Goal: Transaction & Acquisition: Purchase product/service

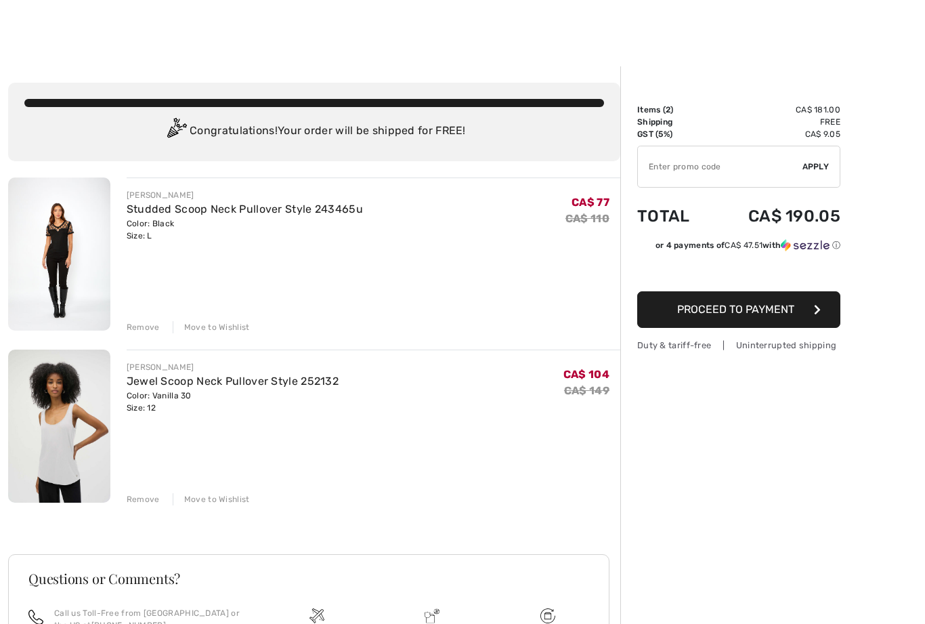
click at [139, 497] on div "Remove" at bounding box center [143, 499] width 33 height 12
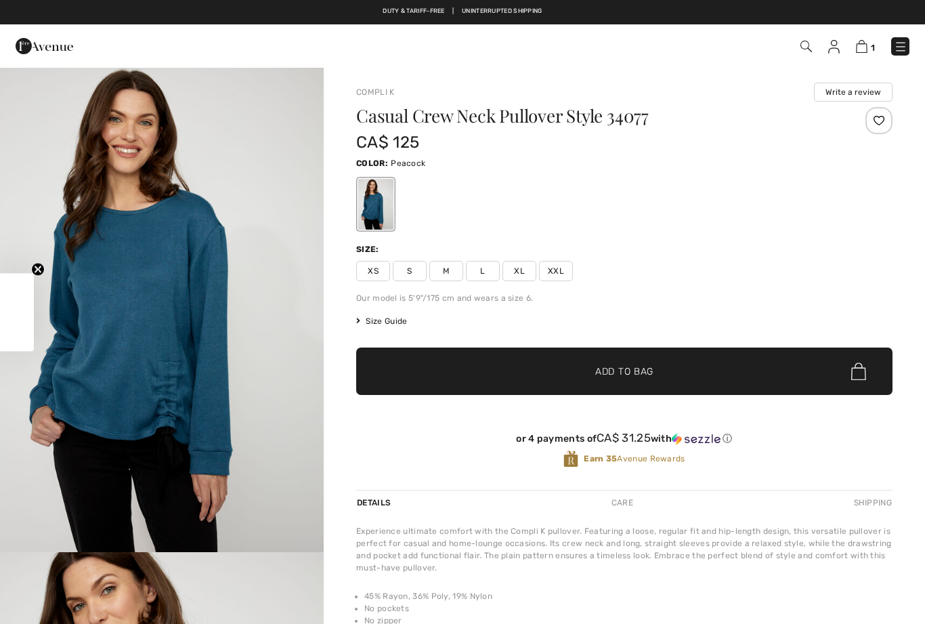
checkbox input "true"
click at [448, 262] on span "M" at bounding box center [446, 271] width 34 height 20
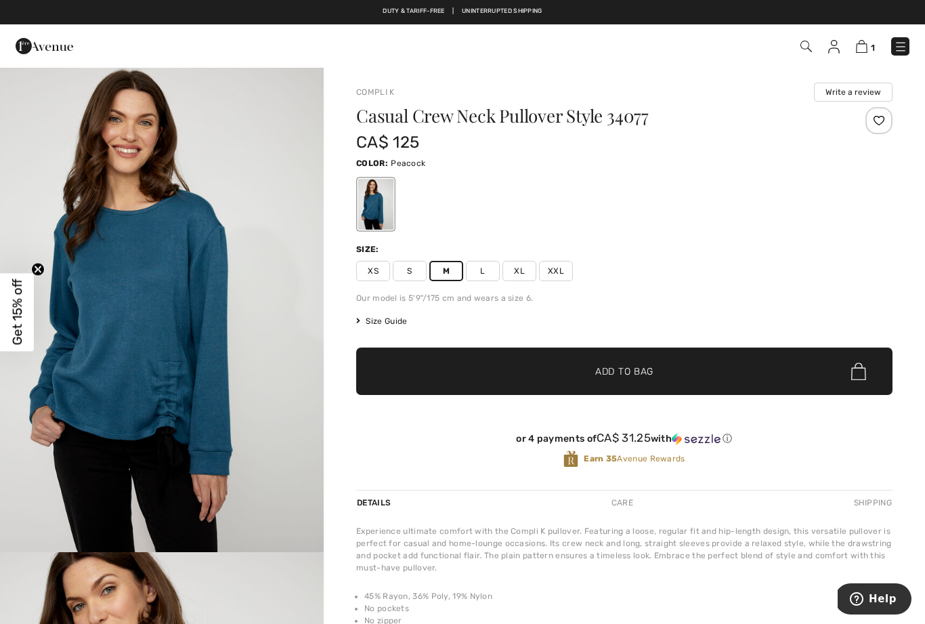
click at [484, 368] on span "✔ Added to Bag Add to Bag" at bounding box center [624, 370] width 536 height 47
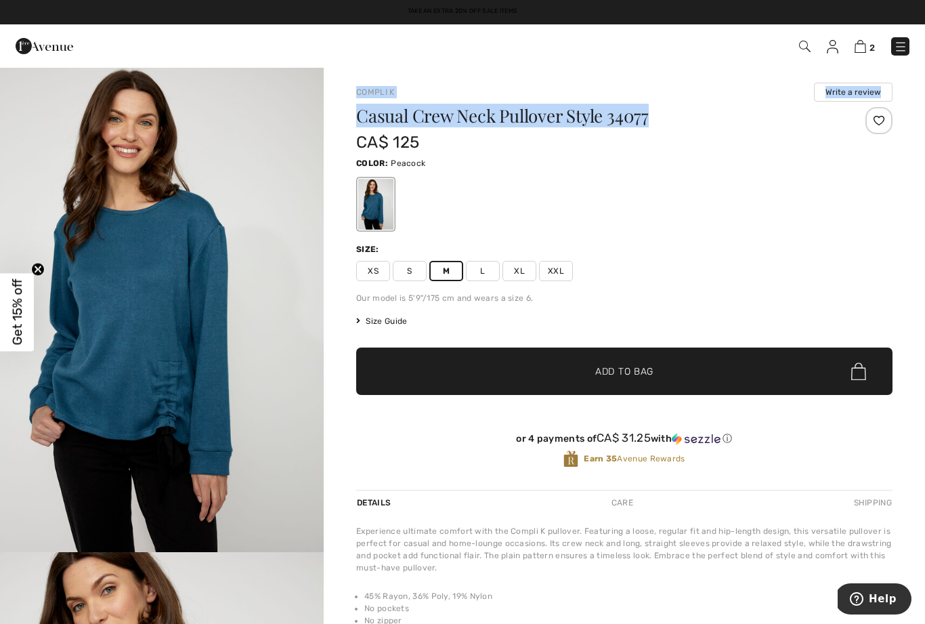
click at [769, 198] on div at bounding box center [624, 204] width 536 height 56
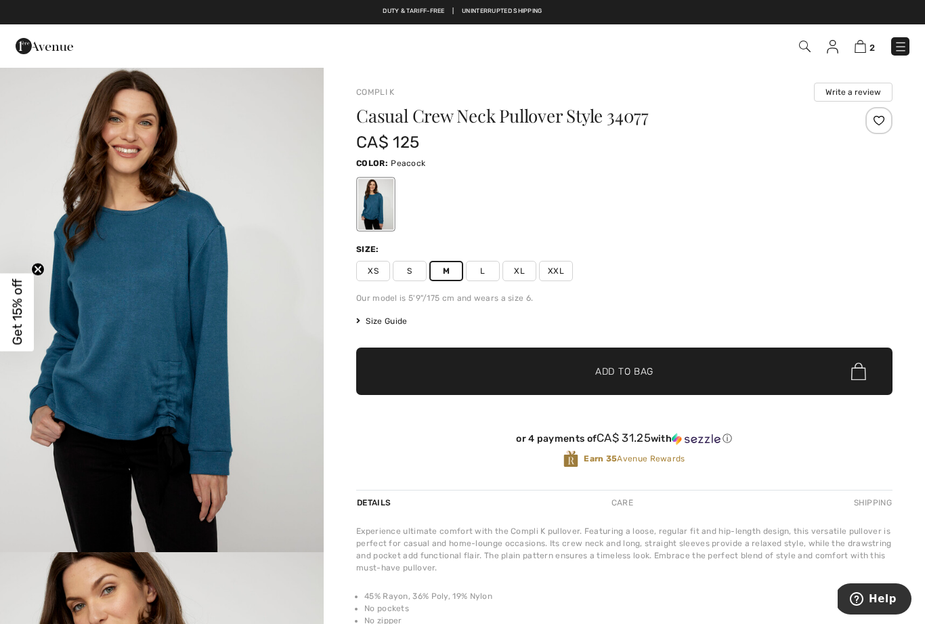
click at [771, 360] on span "✔ Added to Bag Add to Bag" at bounding box center [624, 370] width 536 height 47
click at [859, 40] on img at bounding box center [860, 46] width 12 height 13
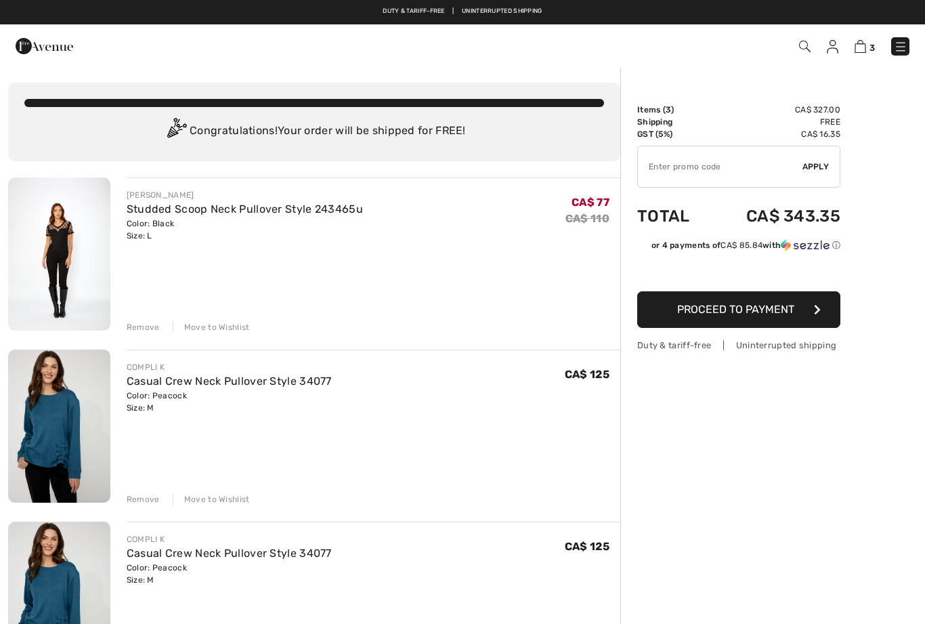
click at [142, 492] on div "Remove Move to Wishlist" at bounding box center [374, 497] width 494 height 15
click at [150, 494] on div "Remove" at bounding box center [143, 499] width 33 height 12
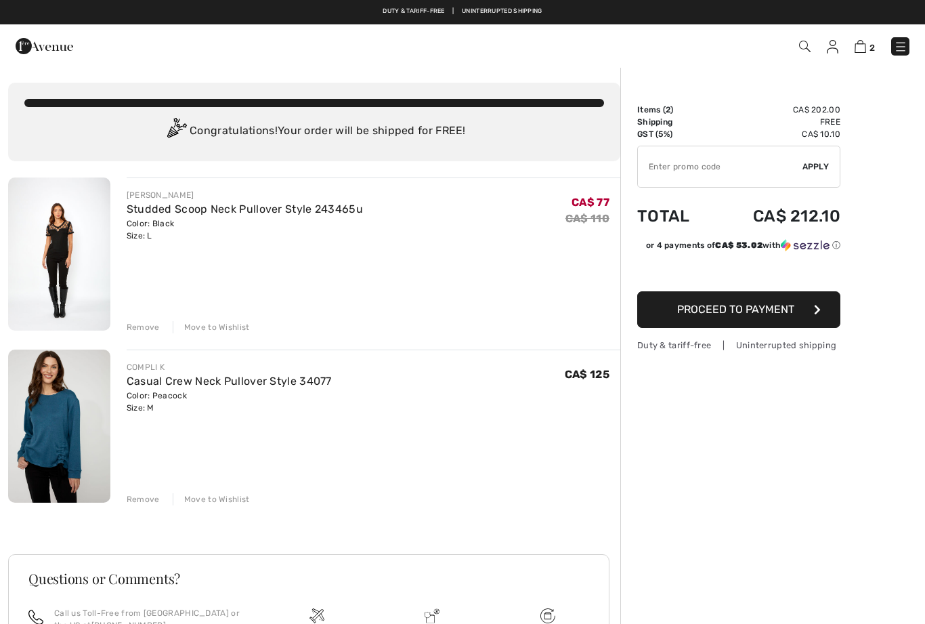
click at [792, 312] on span "Proceed to Payment" at bounding box center [735, 309] width 117 height 13
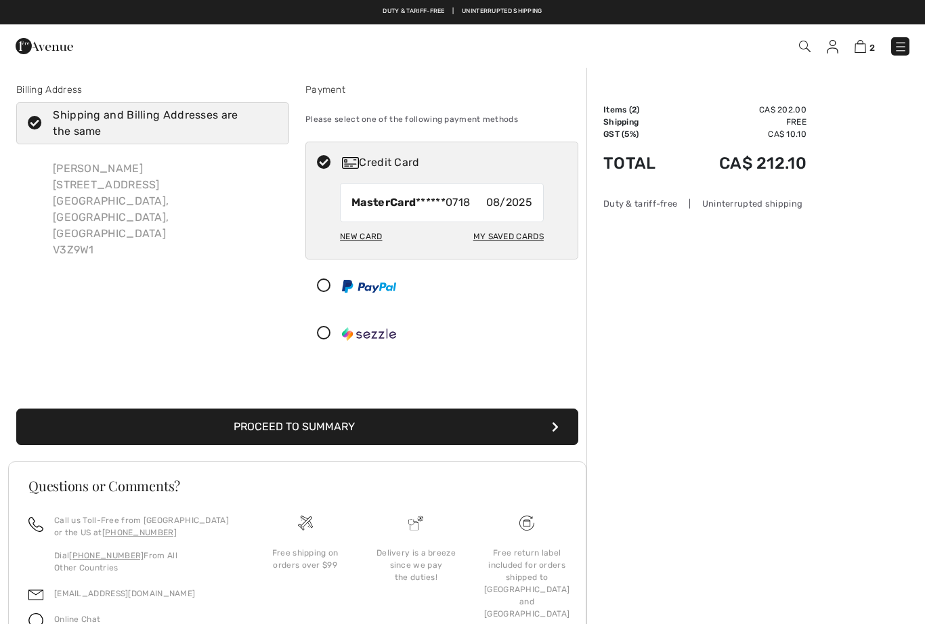
click at [328, 430] on button "Proceed to Summary" at bounding box center [297, 426] width 562 height 37
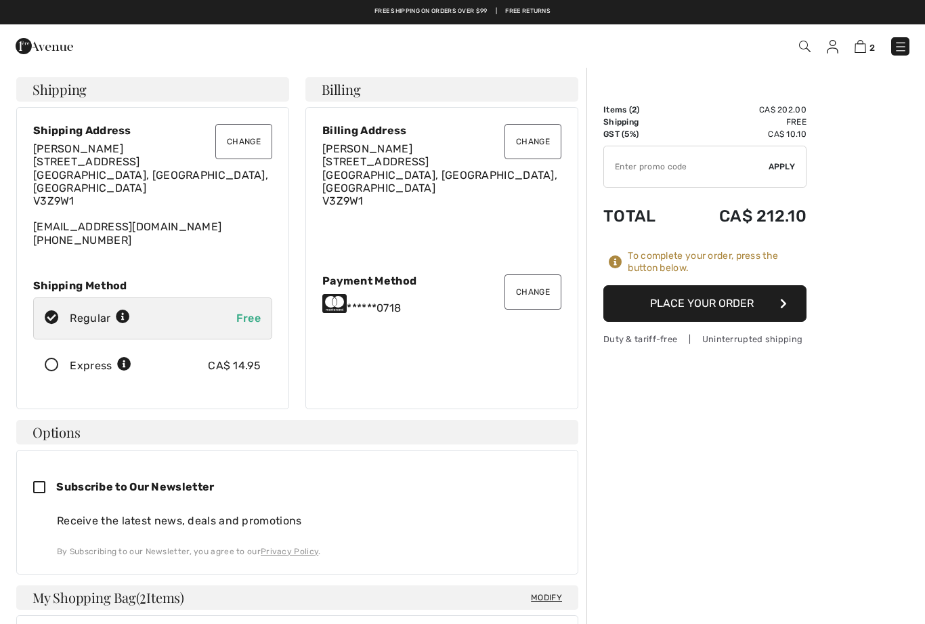
click at [833, 46] on img at bounding box center [833, 47] width 12 height 14
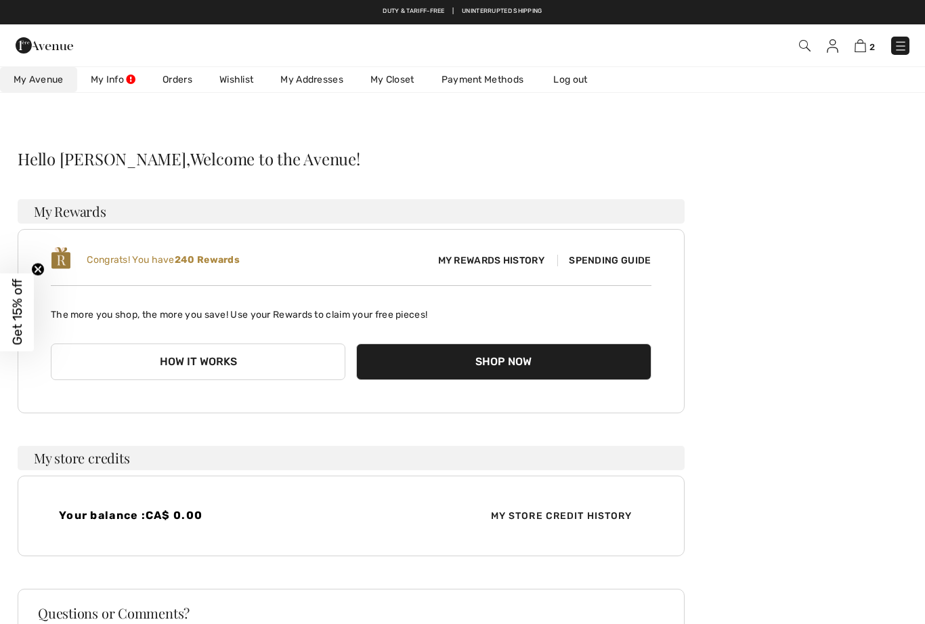
click at [610, 259] on span "Spending Guide" at bounding box center [603, 261] width 93 height 12
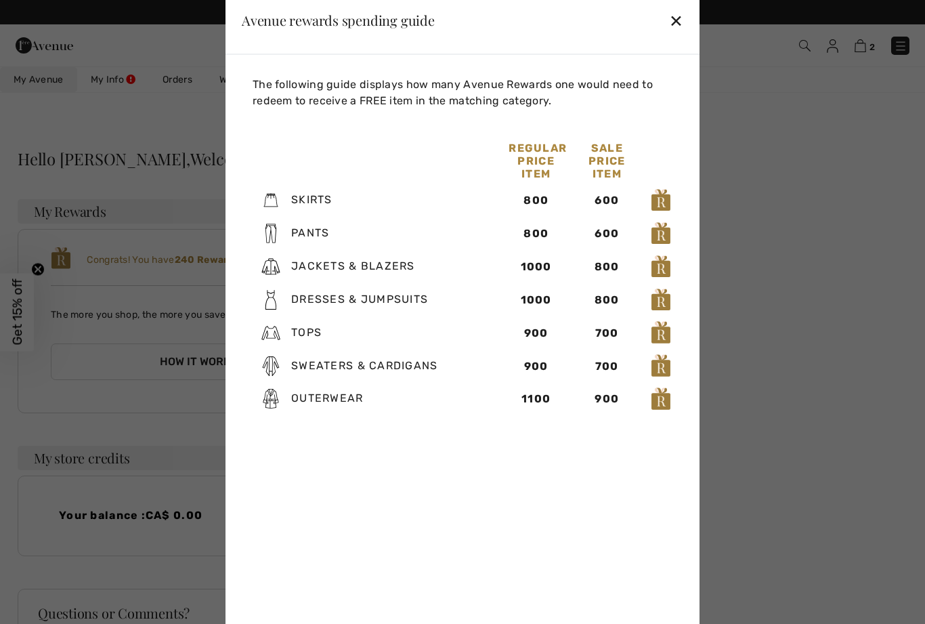
click at [678, 13] on div "✕" at bounding box center [676, 20] width 14 height 28
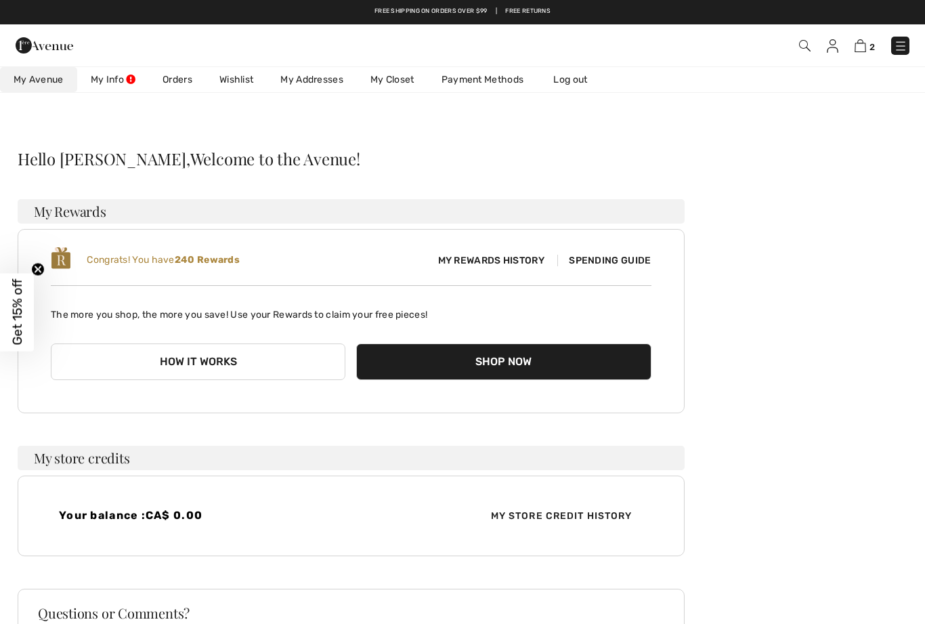
click at [858, 47] on img at bounding box center [860, 45] width 12 height 13
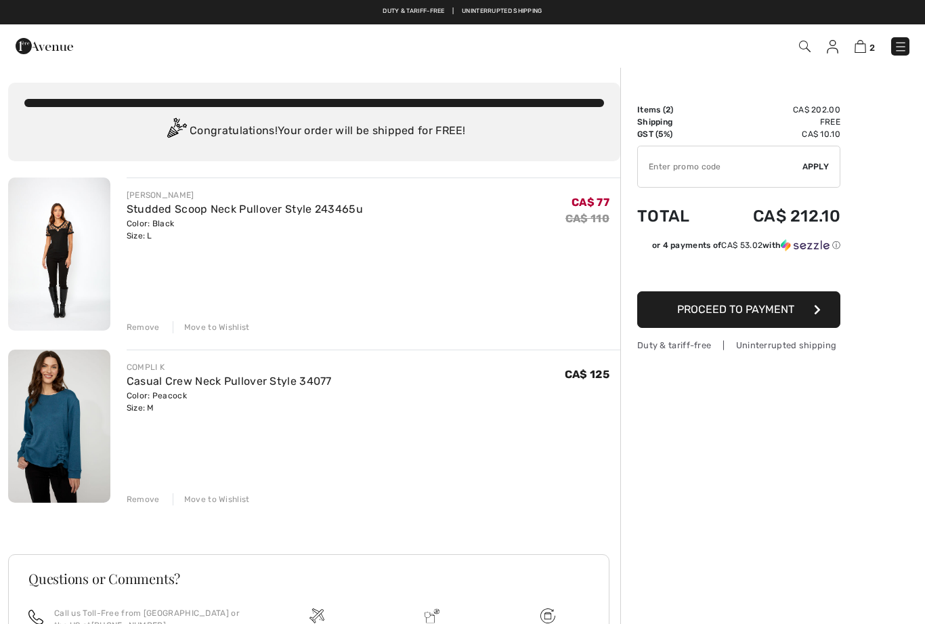
click at [796, 311] on button "Proceed to Payment" at bounding box center [738, 309] width 203 height 37
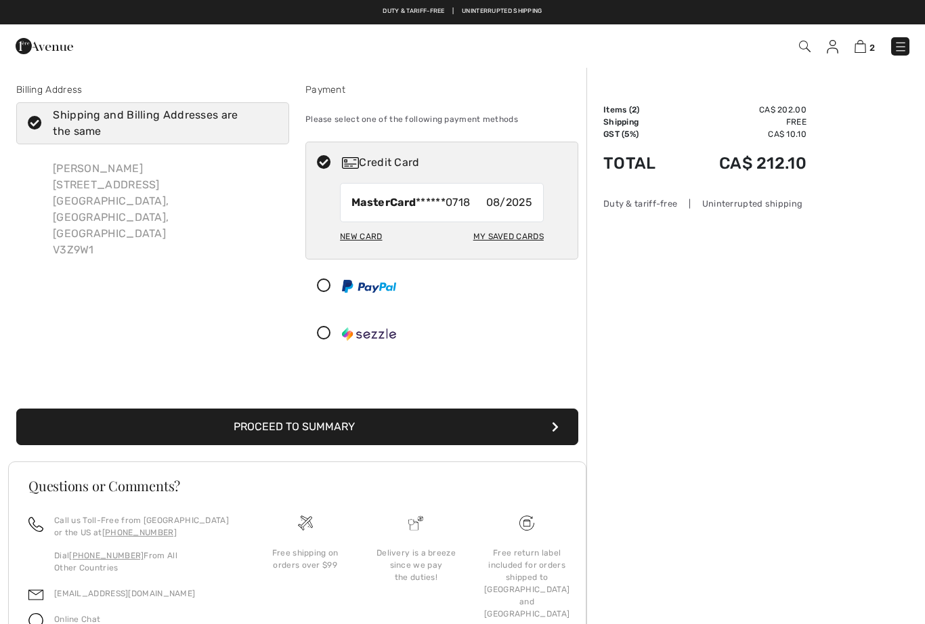
click at [425, 426] on button "Proceed to Summary" at bounding box center [297, 426] width 562 height 37
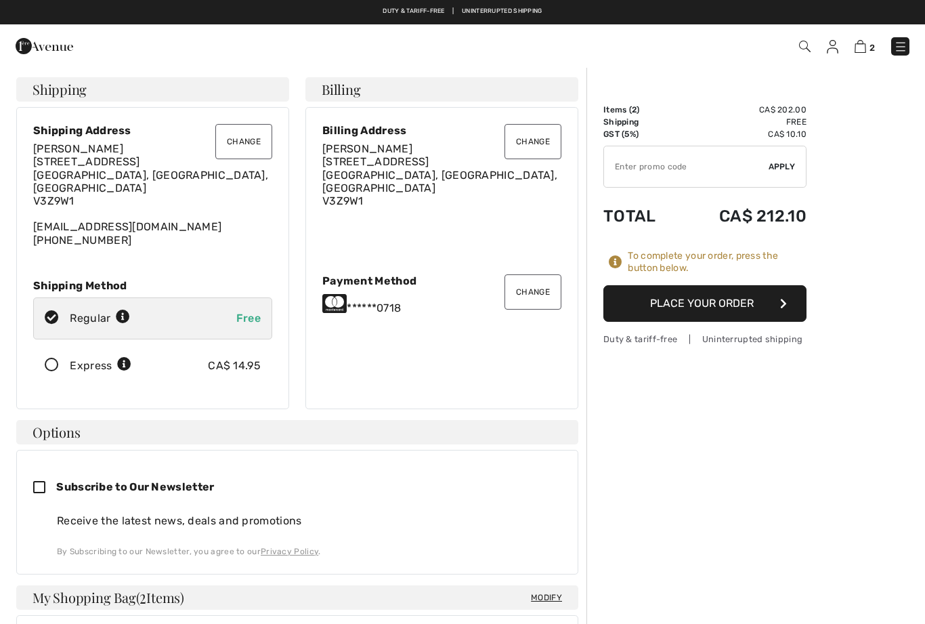
click at [774, 300] on button "Place Your Order" at bounding box center [704, 303] width 203 height 37
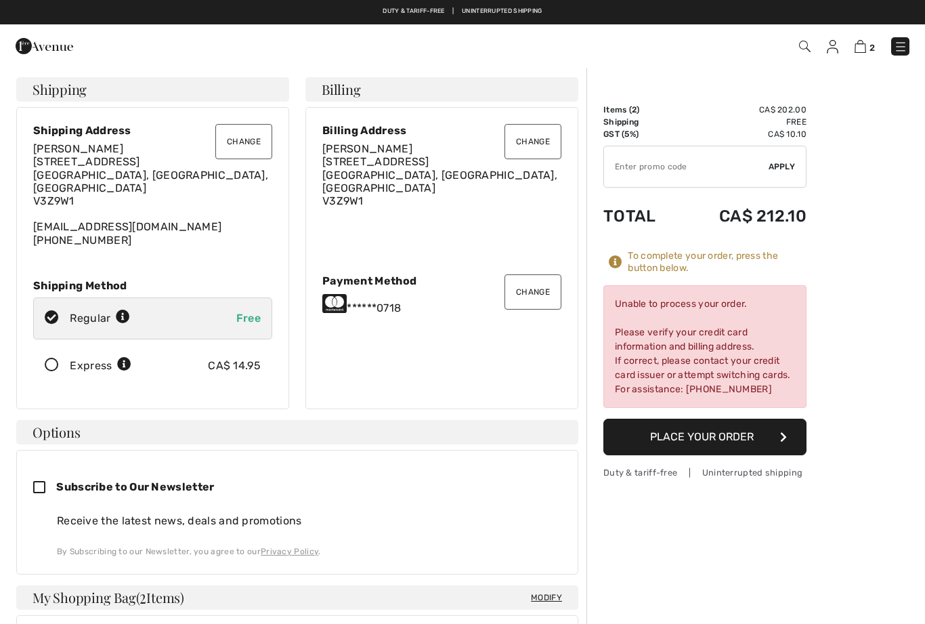
click at [519, 287] on button "Change" at bounding box center [532, 291] width 57 height 35
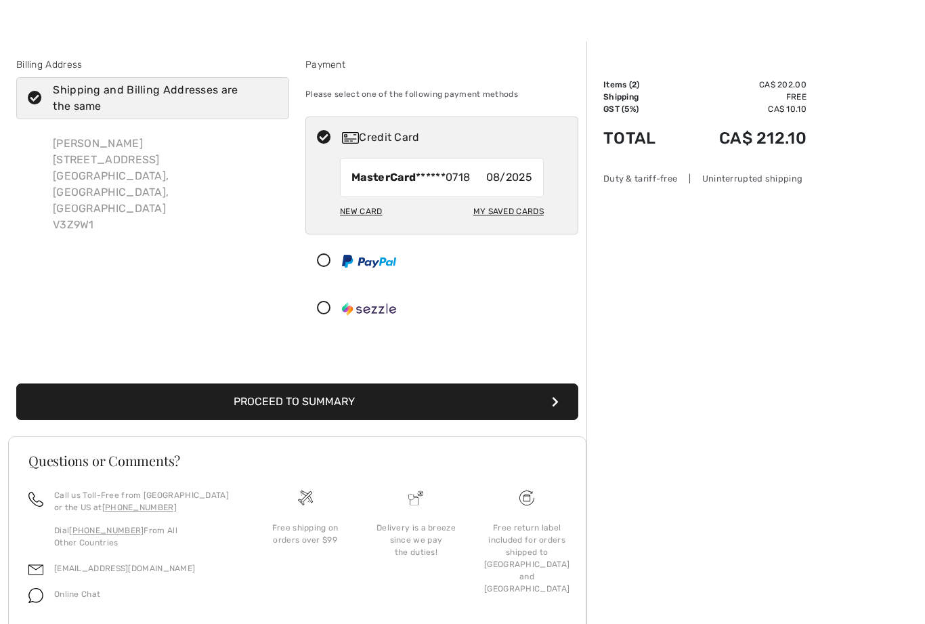
click at [394, 178] on strong "MasterCard" at bounding box center [383, 177] width 64 height 13
click at [404, 174] on strong "MasterCard" at bounding box center [383, 177] width 64 height 13
click at [506, 207] on div "My Saved Cards" at bounding box center [508, 211] width 70 height 23
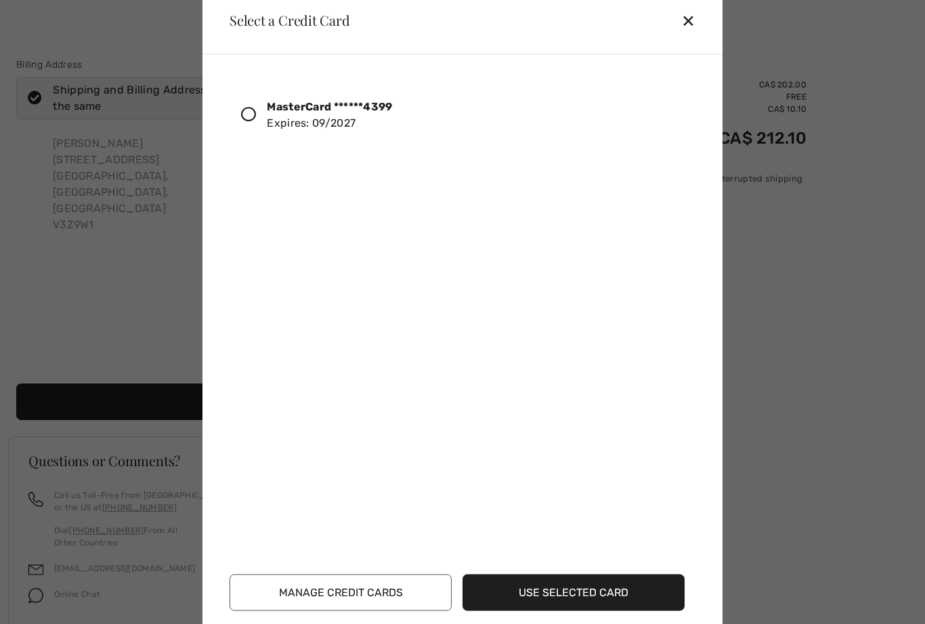
click at [689, 19] on div "✕" at bounding box center [693, 20] width 25 height 28
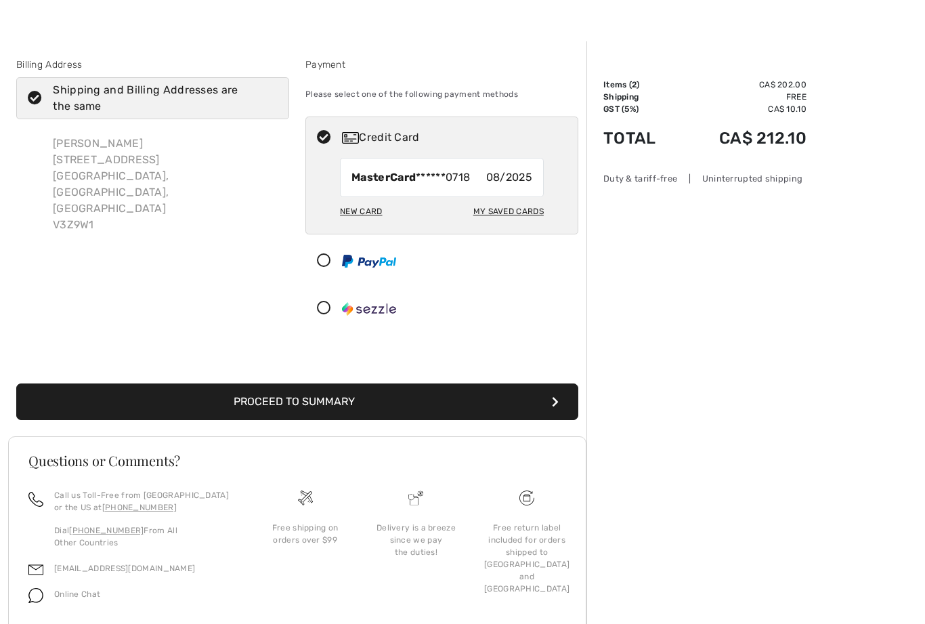
click at [369, 213] on div "New Card" at bounding box center [361, 211] width 42 height 23
radio input "true"
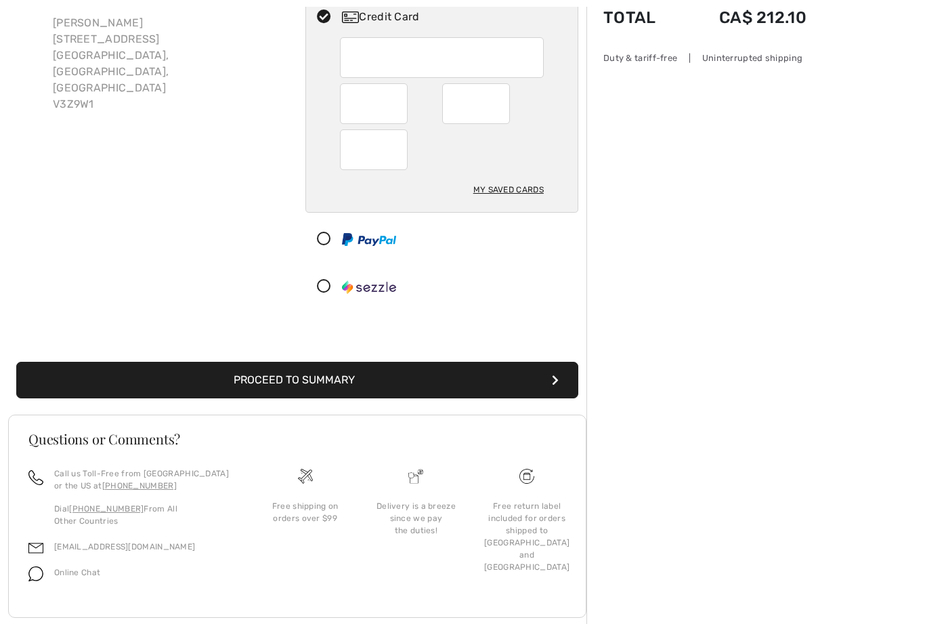
scroll to position [145, 0]
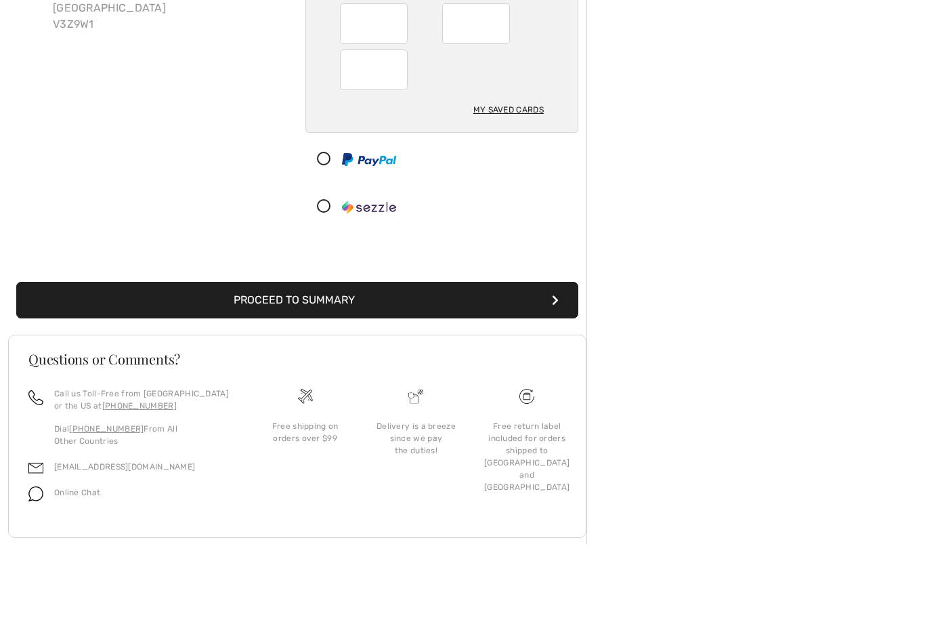
click at [240, 127] on div "Billing Address Shipping and Billing Addresses are the same Teresa Shannon 1822…" at bounding box center [152, 126] width 289 height 376
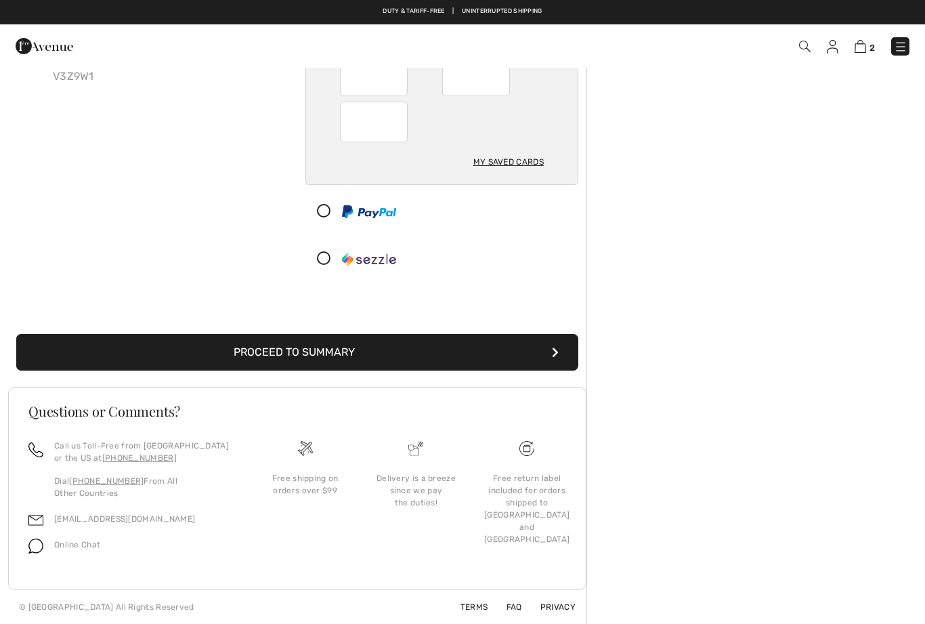
click at [313, 356] on button "Proceed to Summary" at bounding box center [297, 352] width 562 height 37
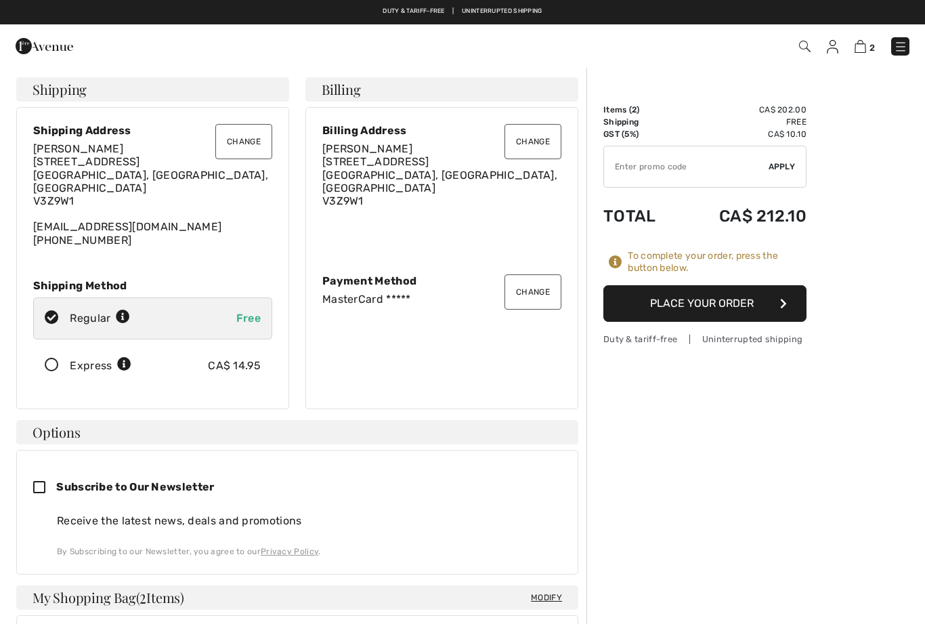
click at [674, 305] on button "Place Your Order" at bounding box center [704, 303] width 203 height 37
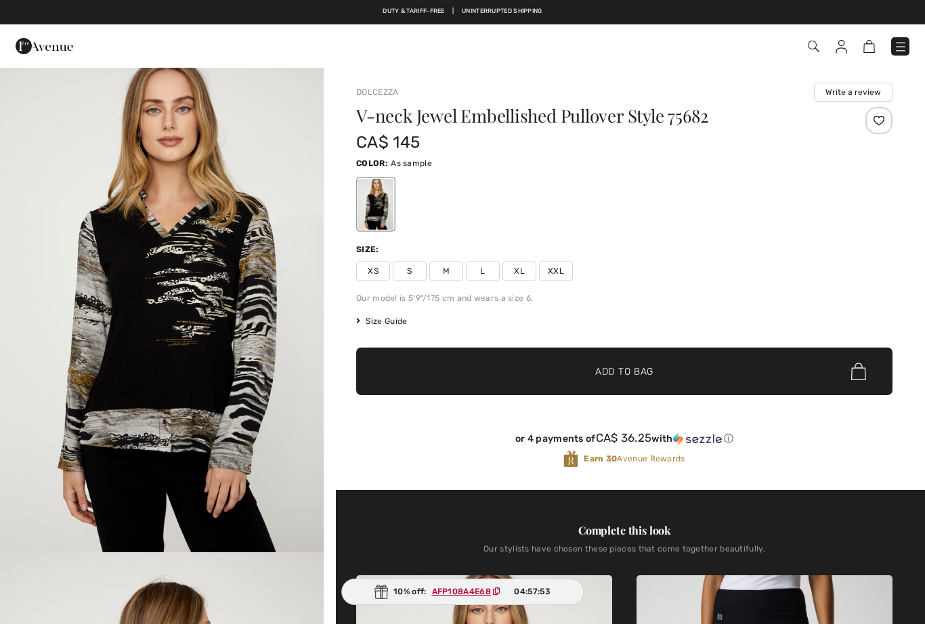
checkbox input "true"
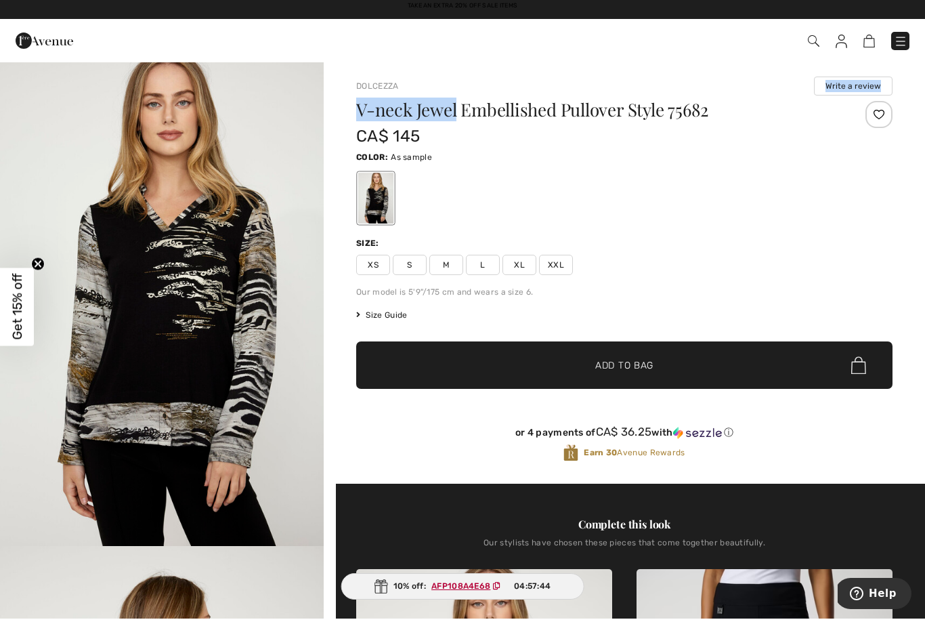
scroll to position [9, 0]
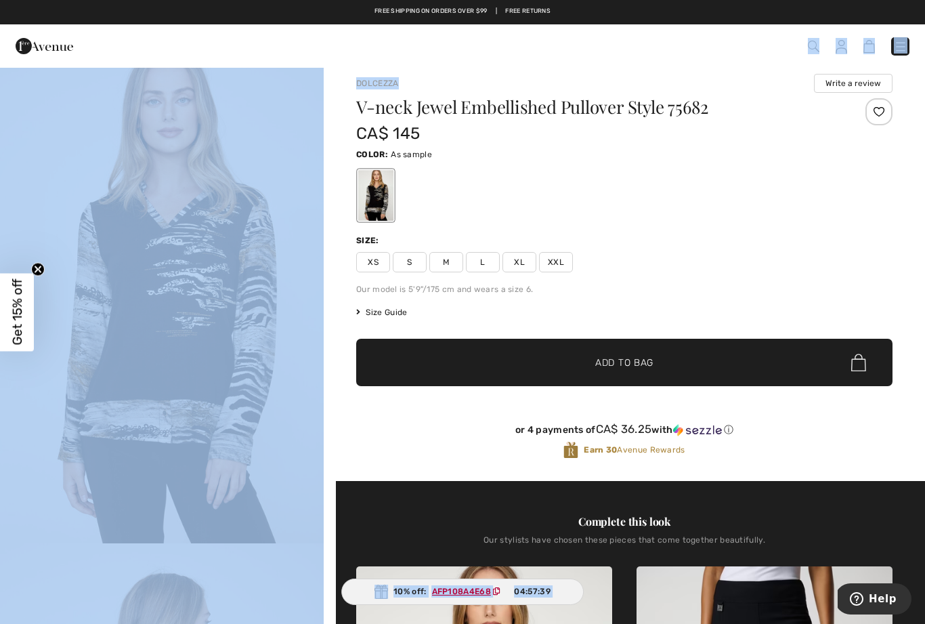
click at [669, 198] on div at bounding box center [624, 195] width 536 height 56
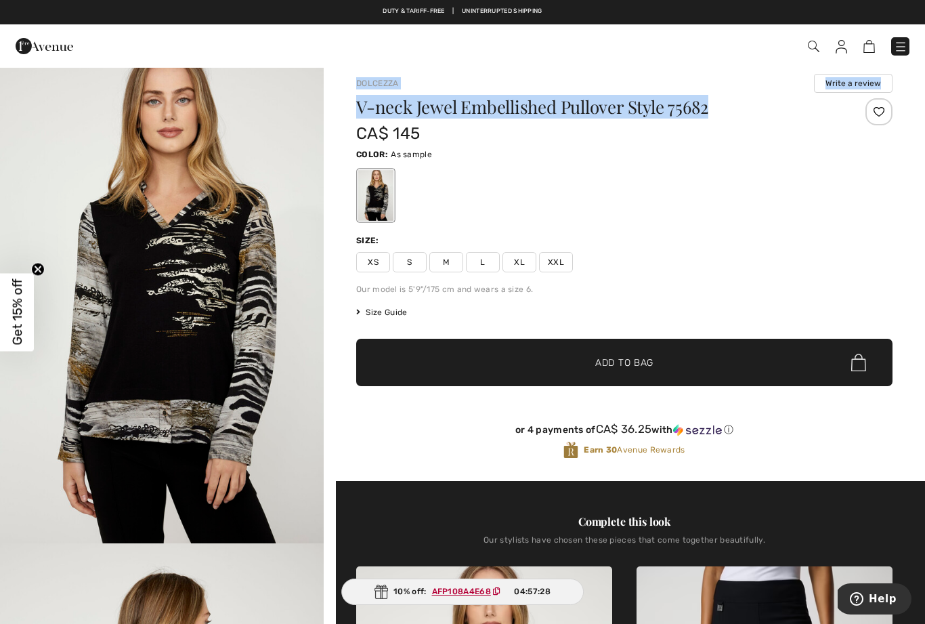
copy div "Dolcezza Write a review V-neck Jewel Embellished Pullover Style 75682"
